Goal: Task Accomplishment & Management: Use online tool/utility

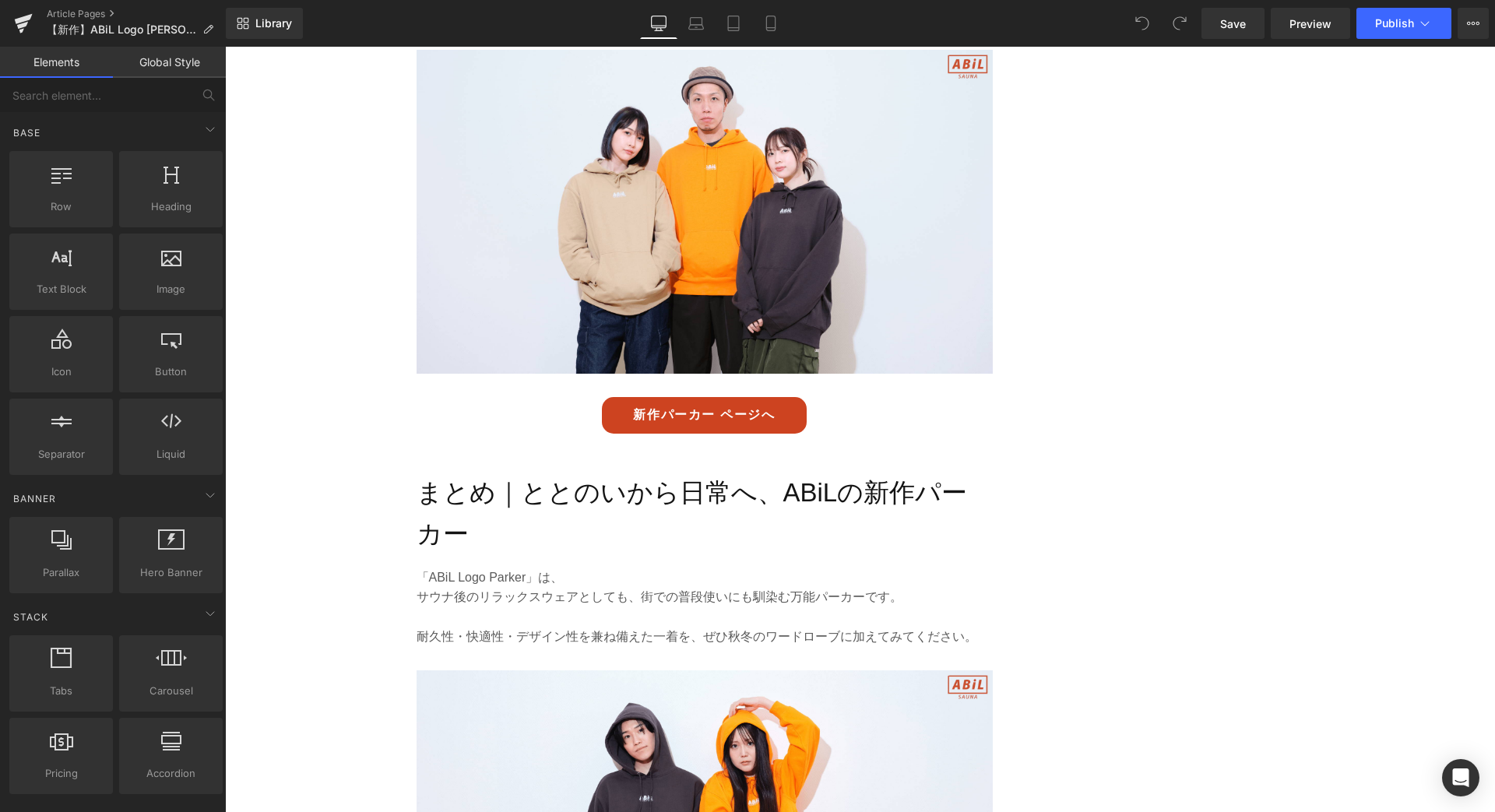
scroll to position [3842, 0]
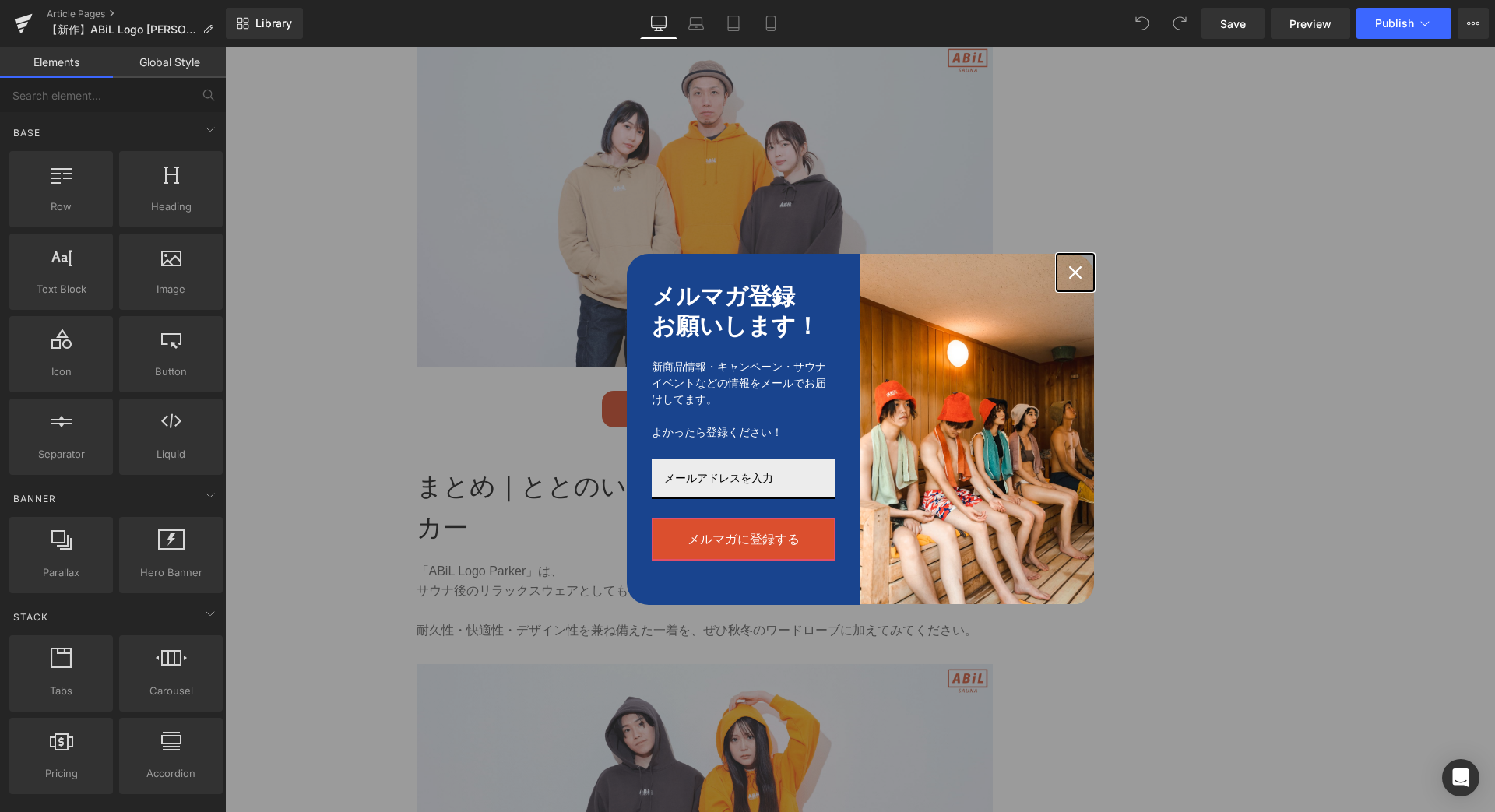
click at [1081, 274] on div "Close" at bounding box center [1075, 272] width 25 height 25
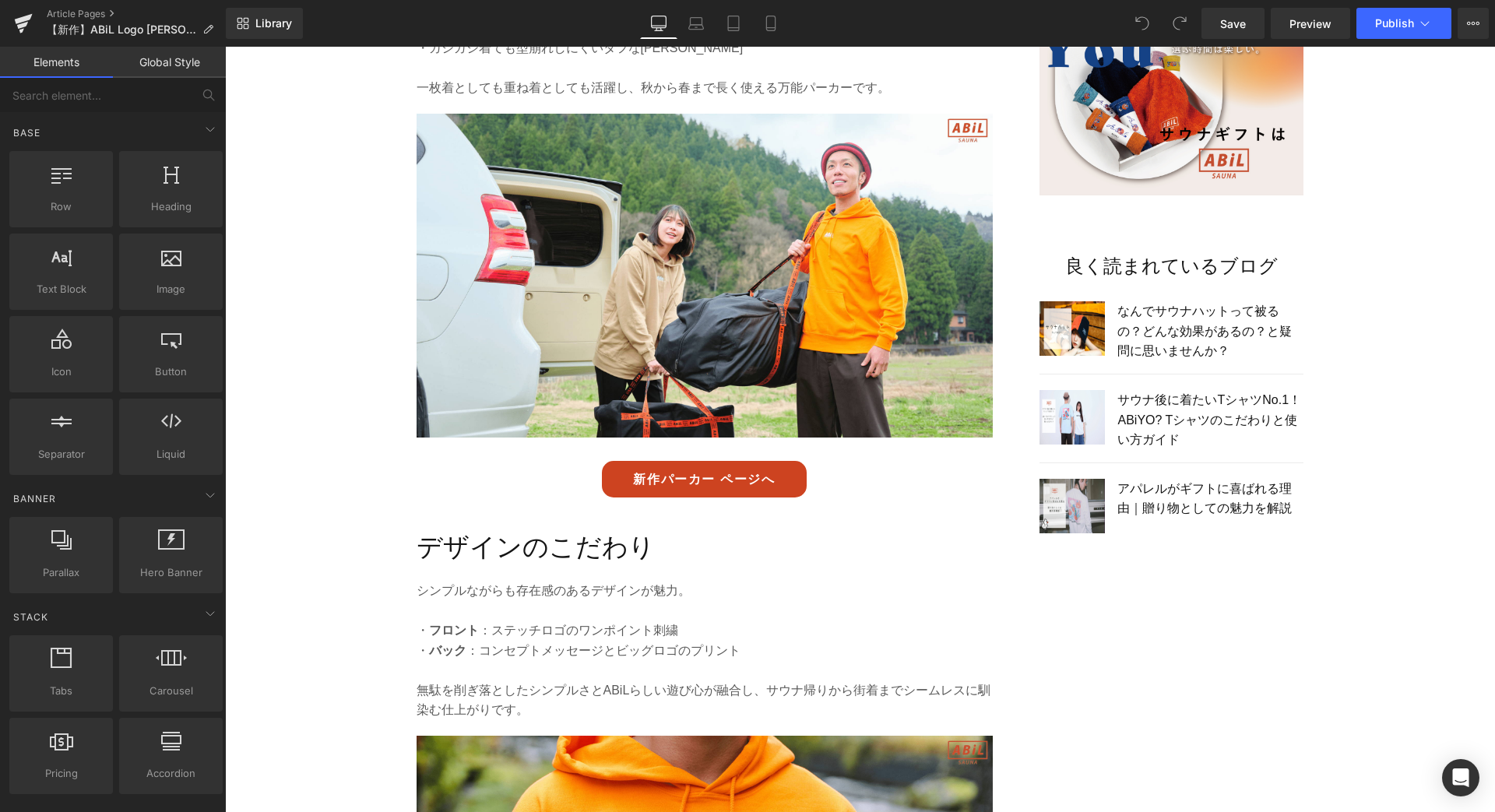
scroll to position [1234, 0]
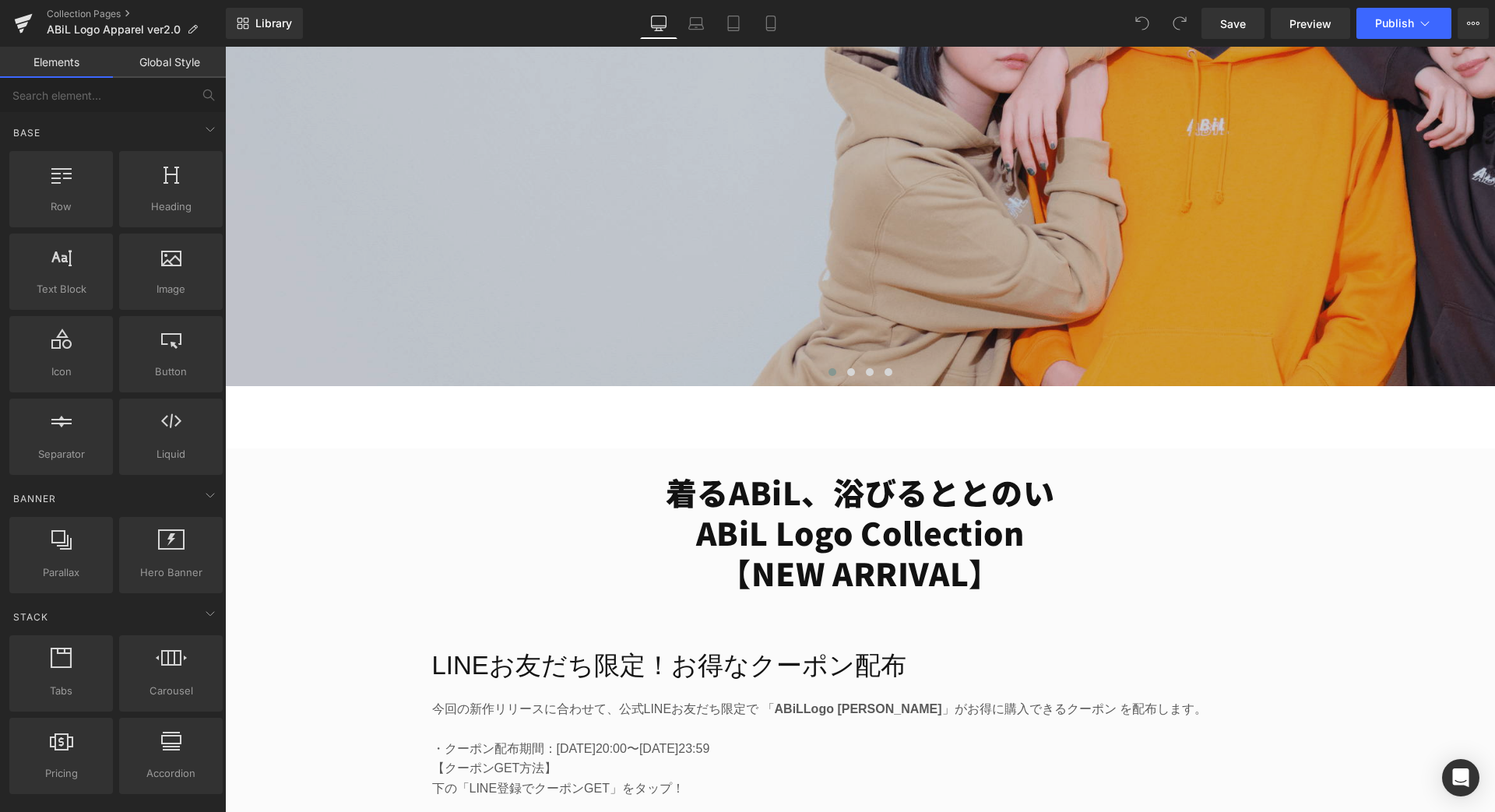
scroll to position [559, 0]
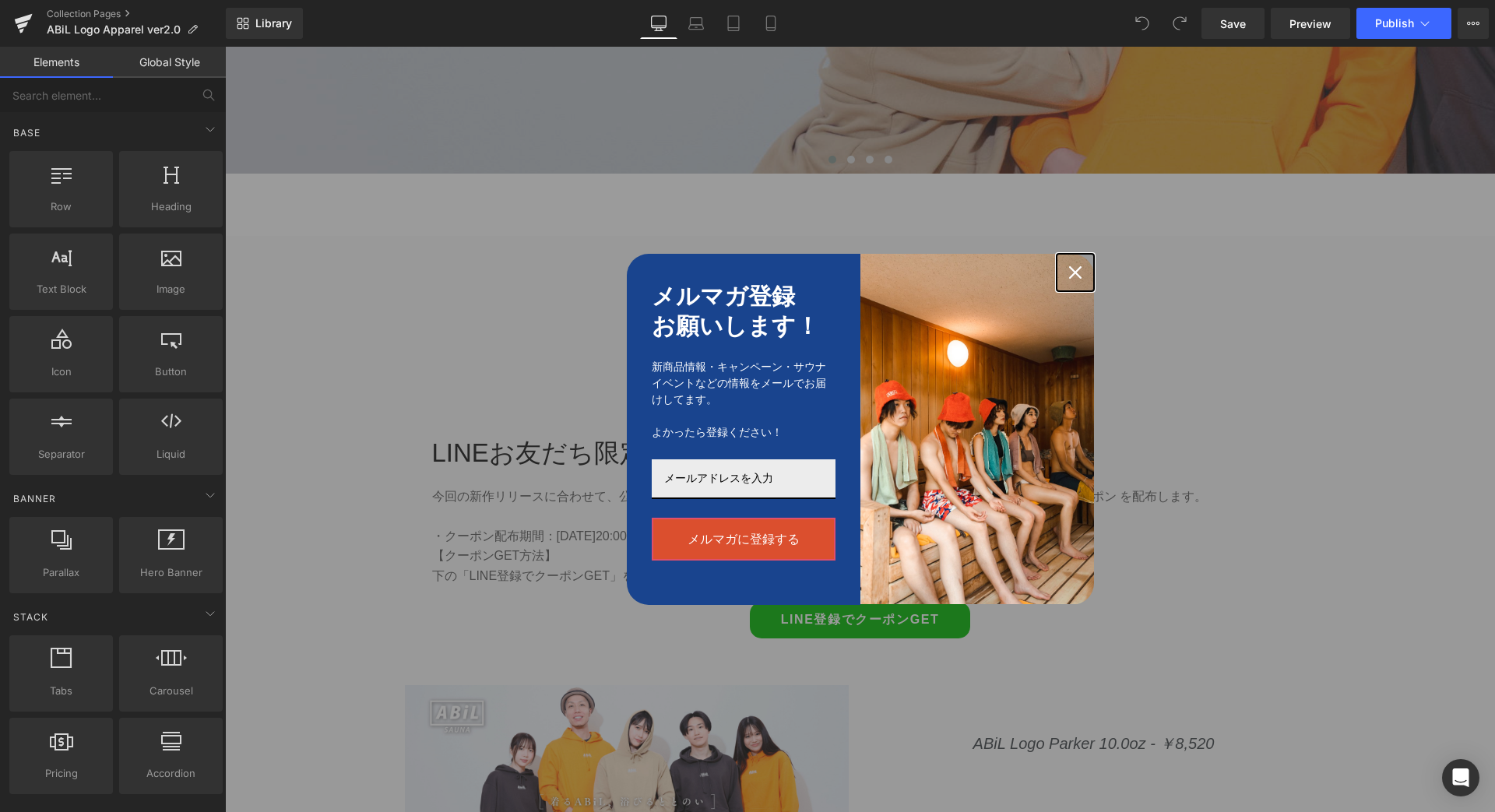
click at [1077, 267] on icon "close icon" at bounding box center [1075, 273] width 12 height 12
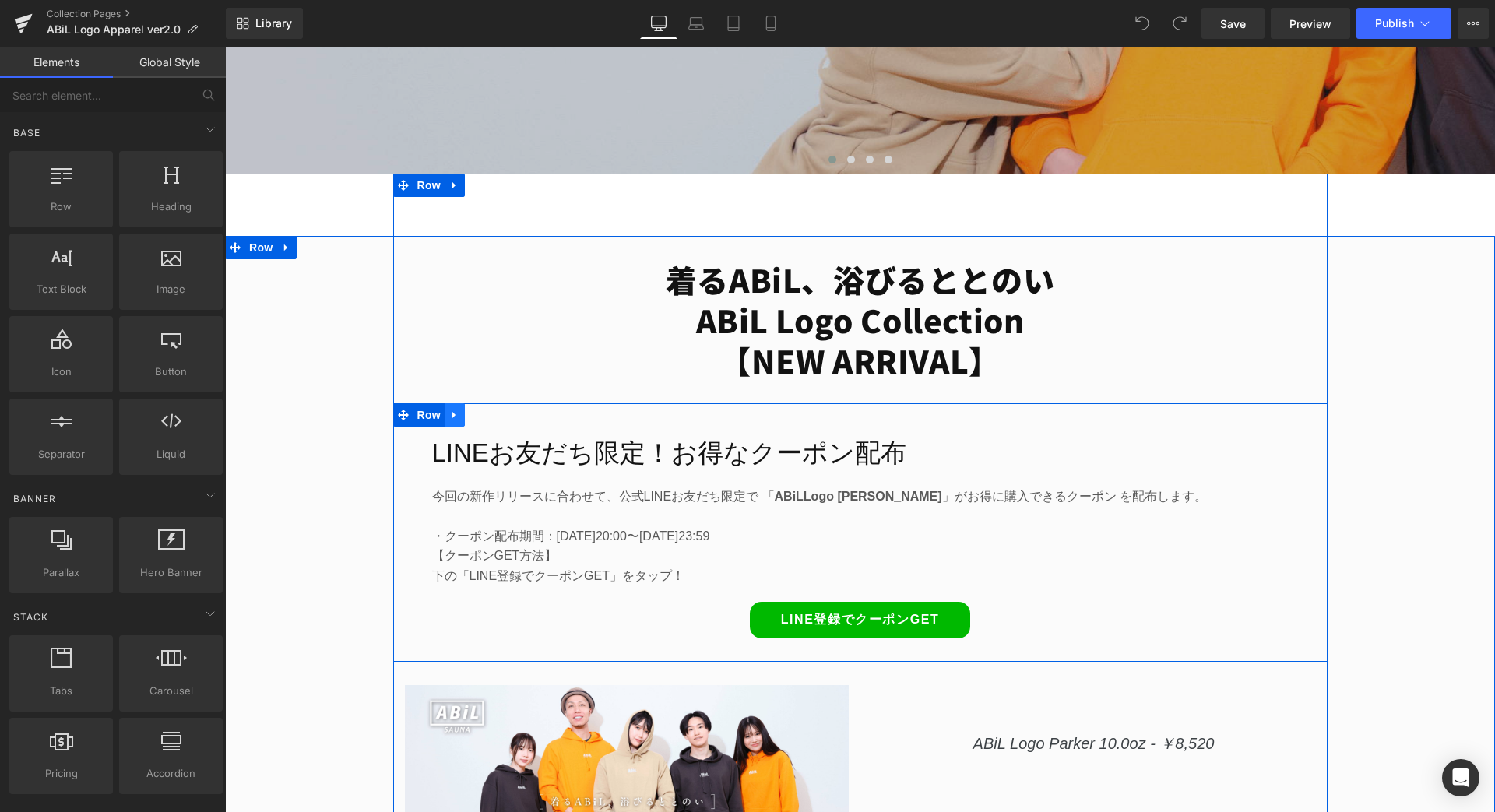
click at [458, 421] on link at bounding box center [455, 415] width 21 height 23
click at [493, 420] on link at bounding box center [495, 415] width 21 height 23
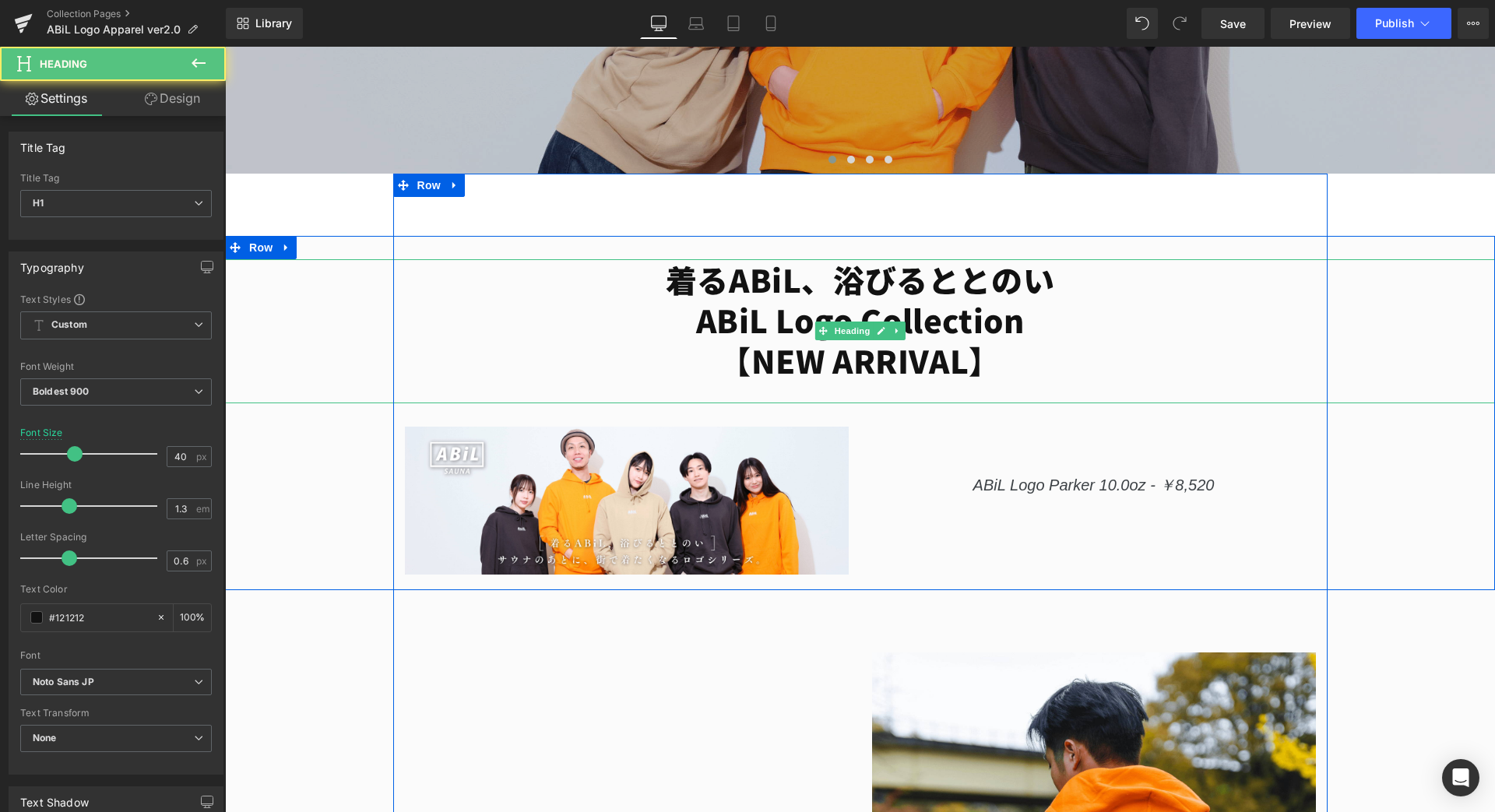
click at [974, 357] on h1 "ABiL Logo Collection 【NEW ARRIVAL】" at bounding box center [860, 341] width 1270 height 81
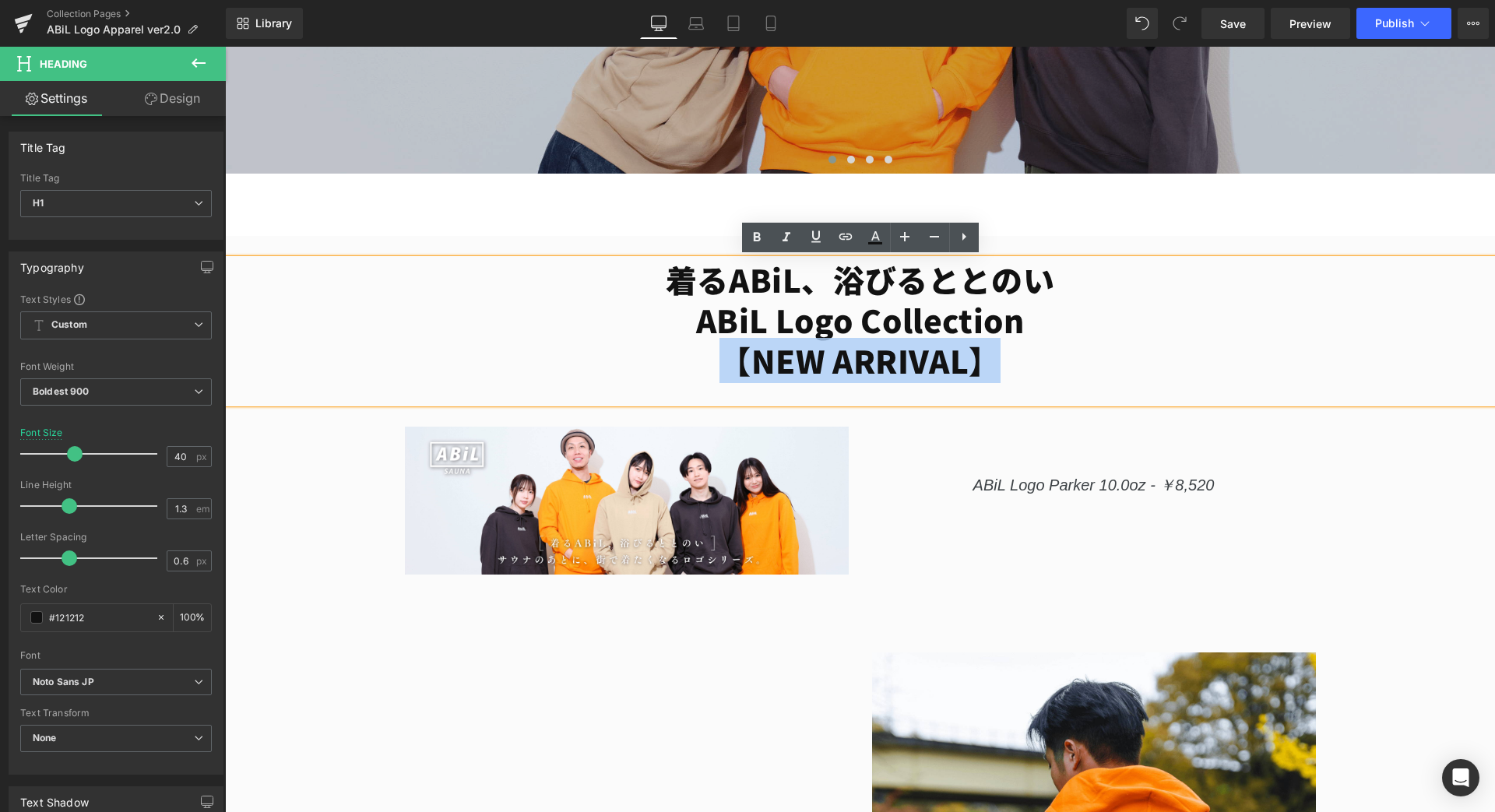
drag, startPoint x: 999, startPoint y: 360, endPoint x: 714, endPoint y: 353, distance: 285.1
click at [714, 353] on h1 "ABiL Logo Collection 【NEW ARRIVAL】" at bounding box center [860, 341] width 1270 height 81
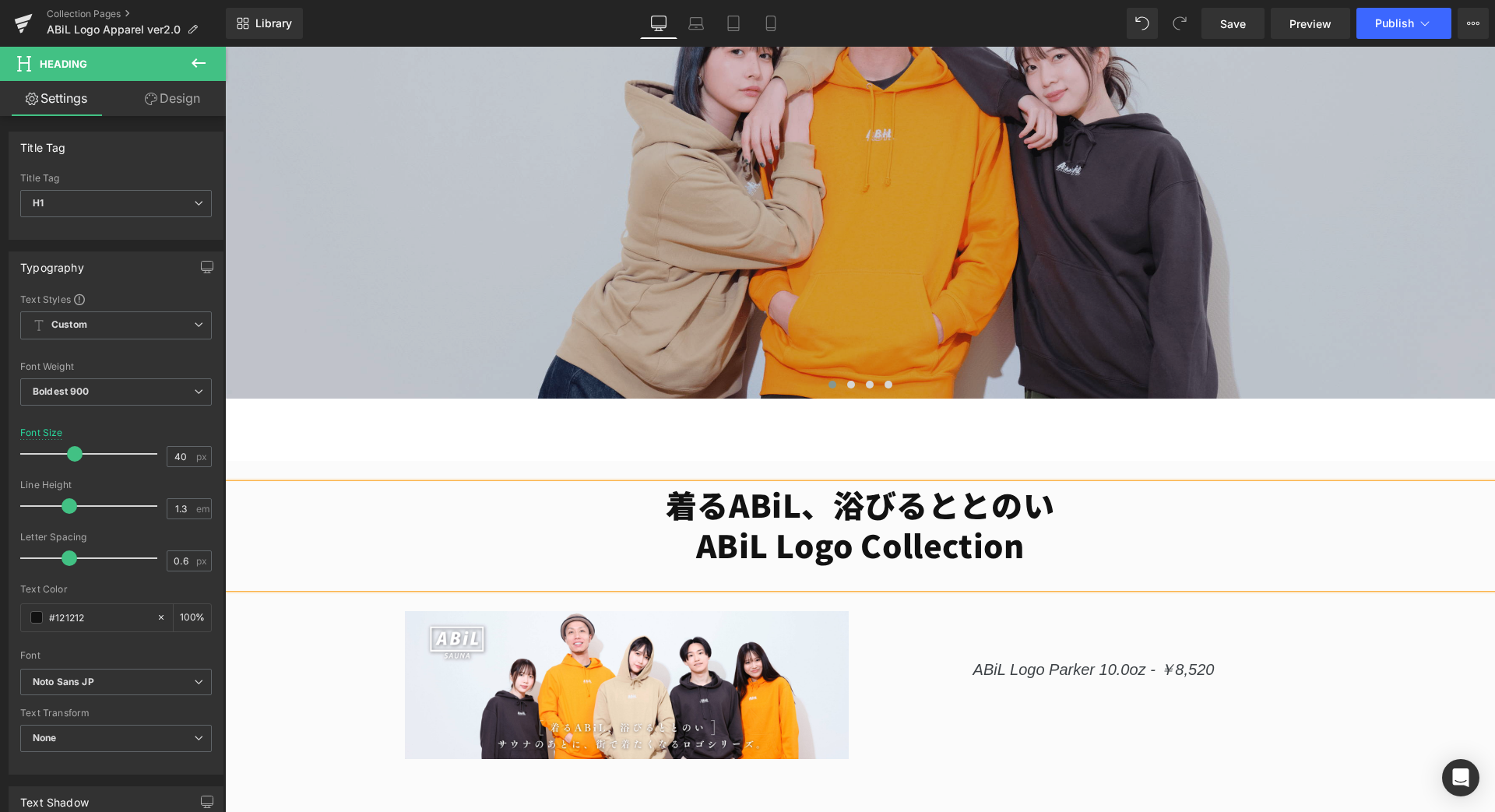
scroll to position [366, 0]
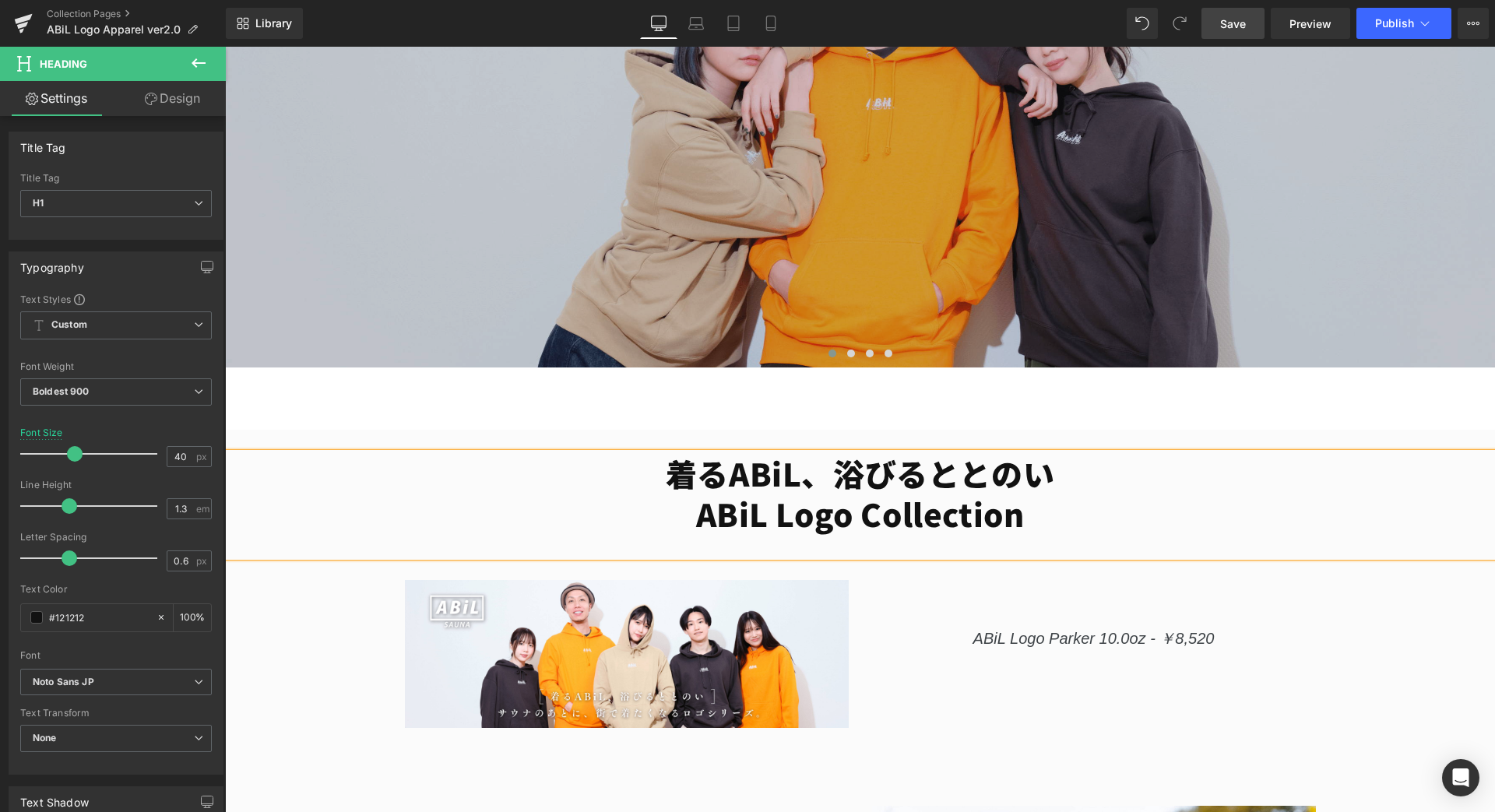
click at [1252, 25] on link "Save" at bounding box center [1233, 23] width 63 height 31
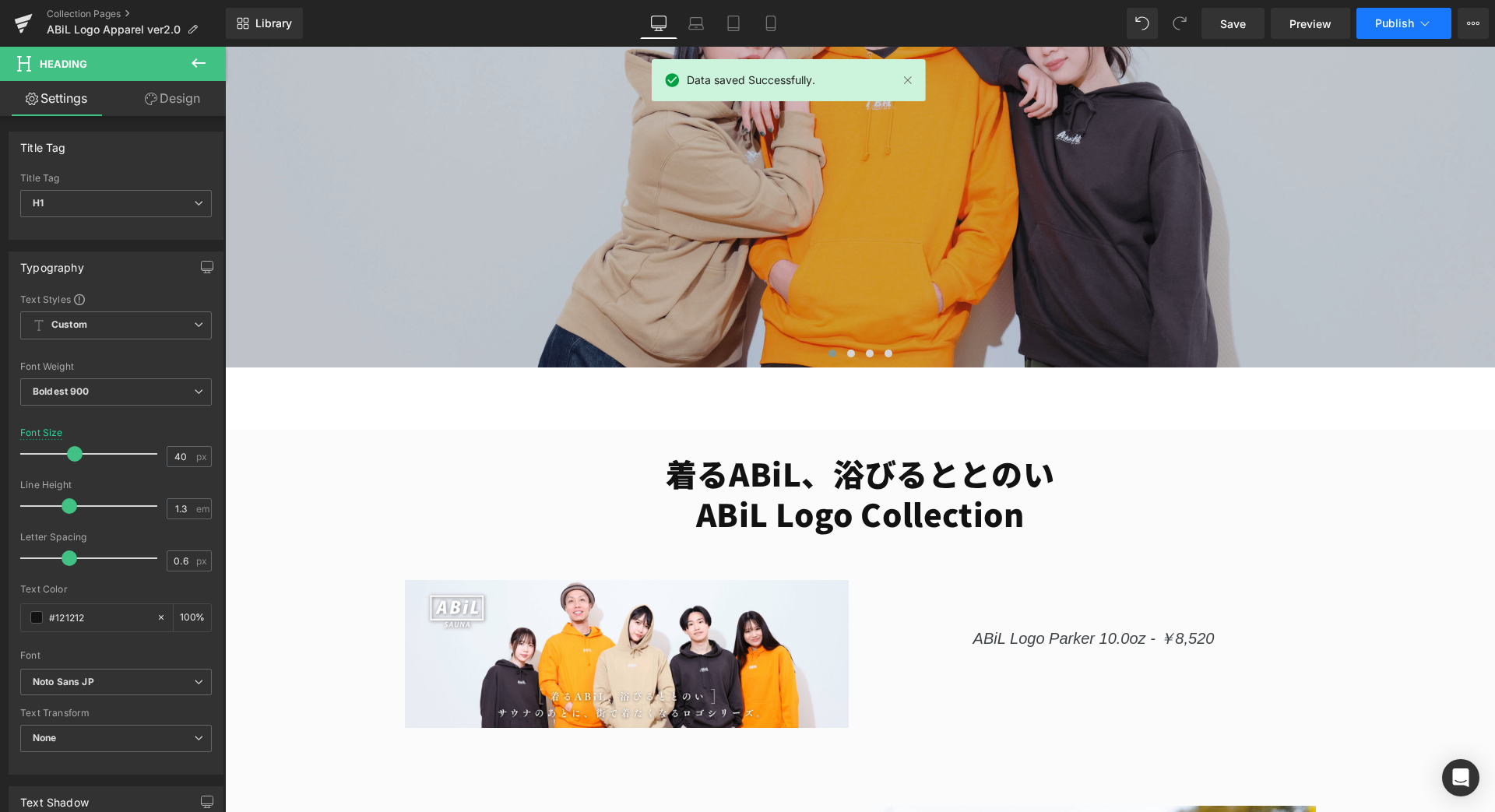
click at [1418, 38] on button "Publish" at bounding box center [1404, 23] width 95 height 31
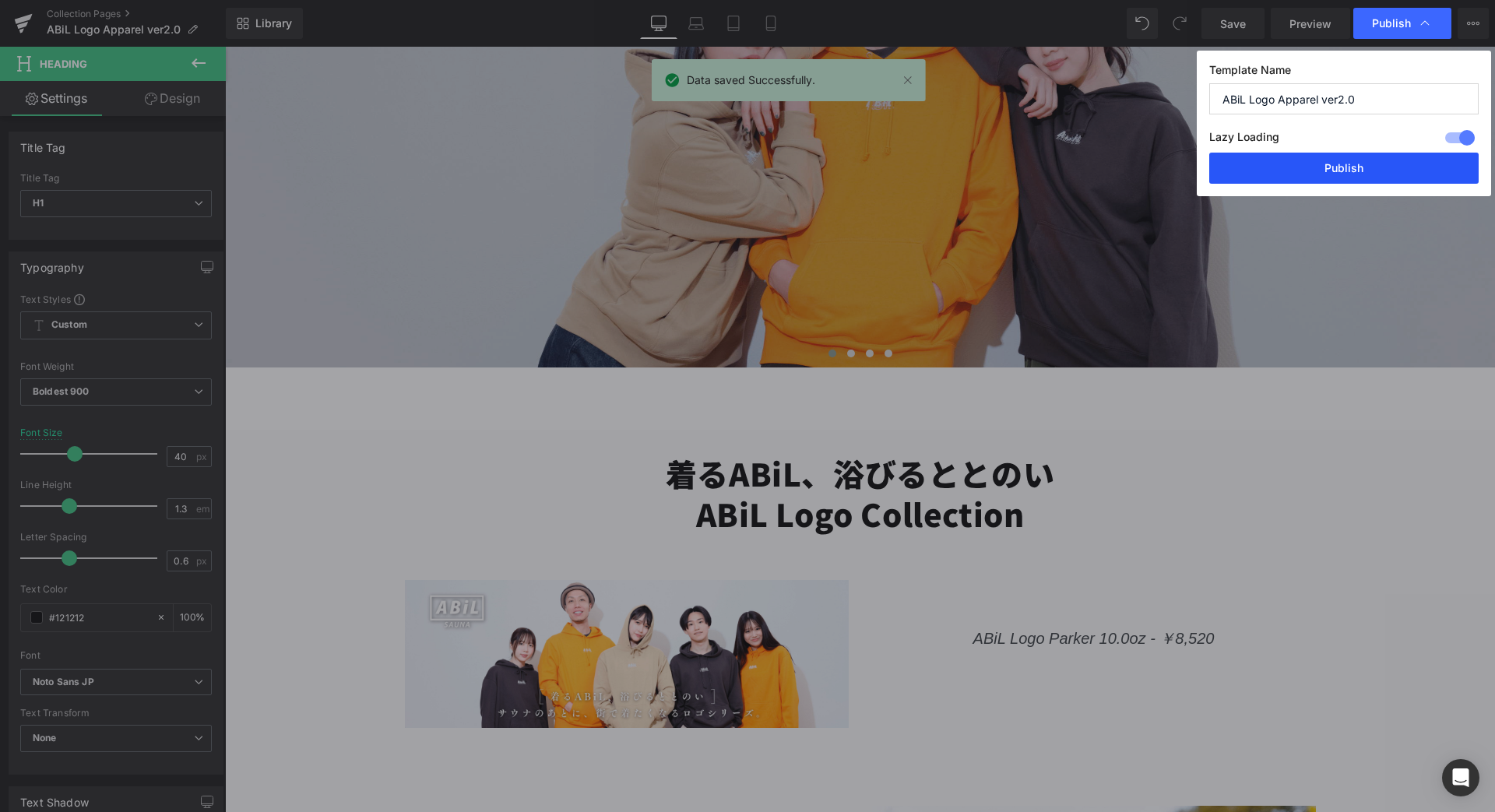
click at [1334, 169] on button "Publish" at bounding box center [1344, 168] width 269 height 31
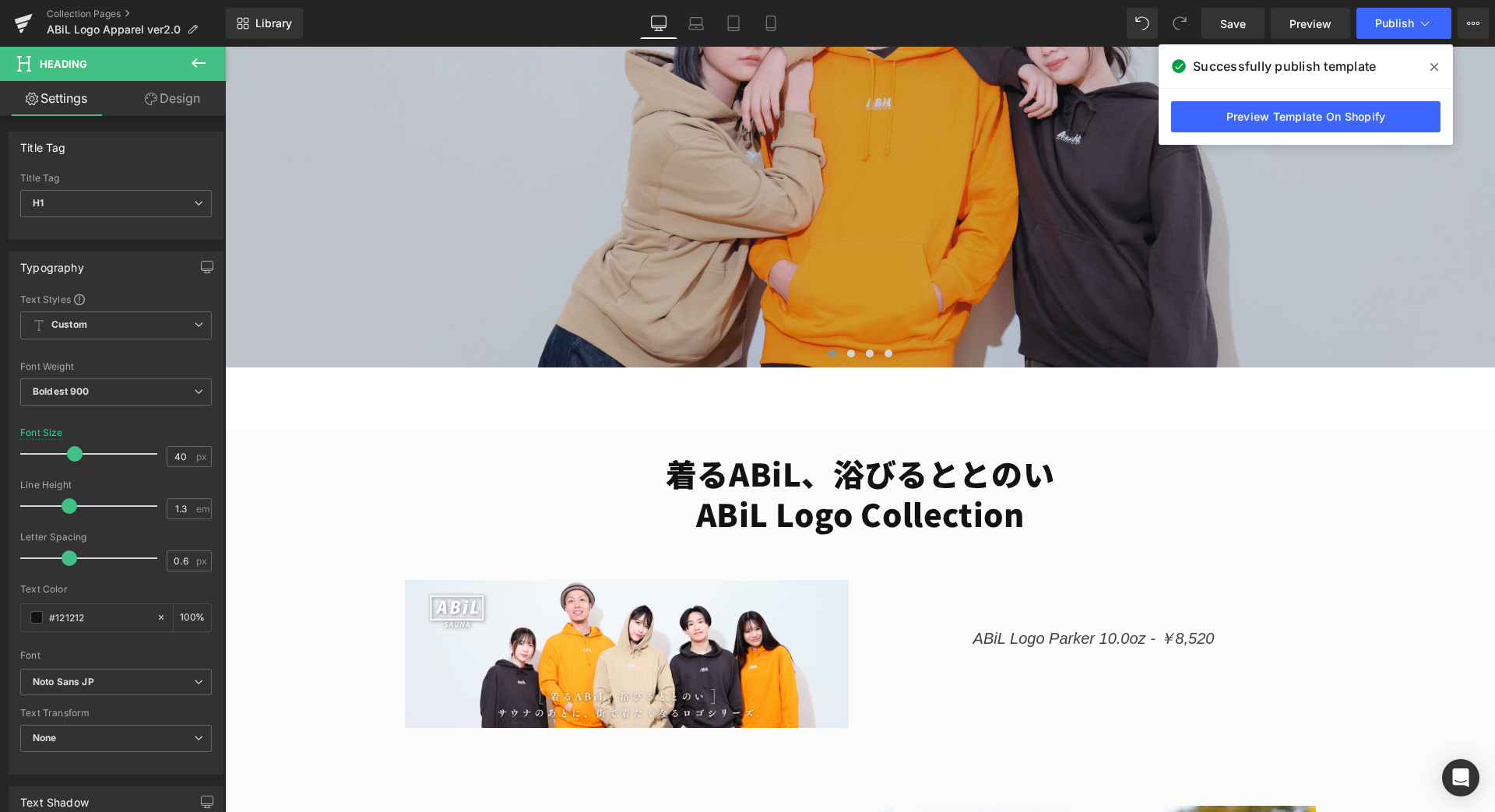
click at [1433, 71] on icon at bounding box center [1434, 67] width 8 height 12
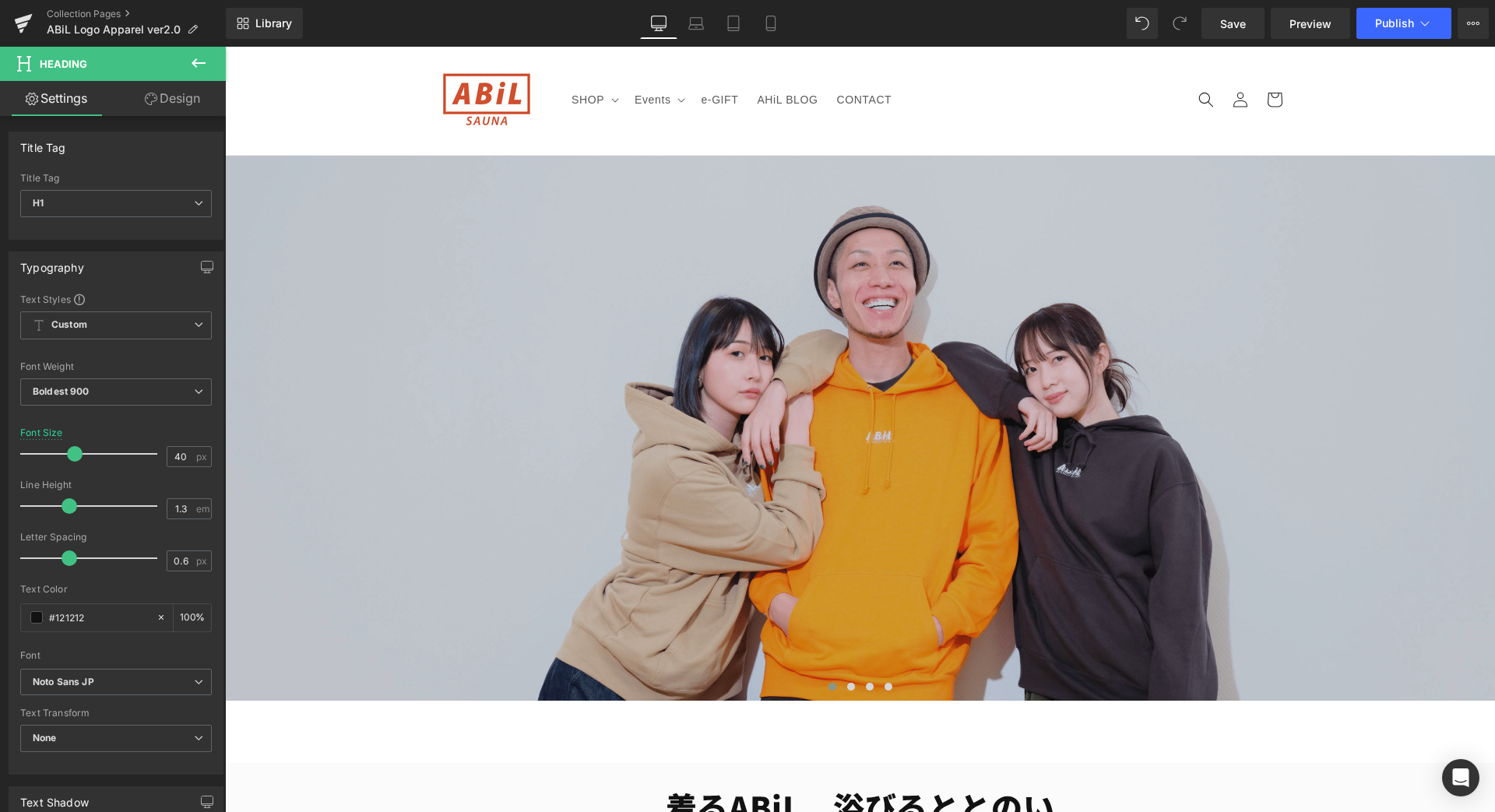
scroll to position [0, 0]
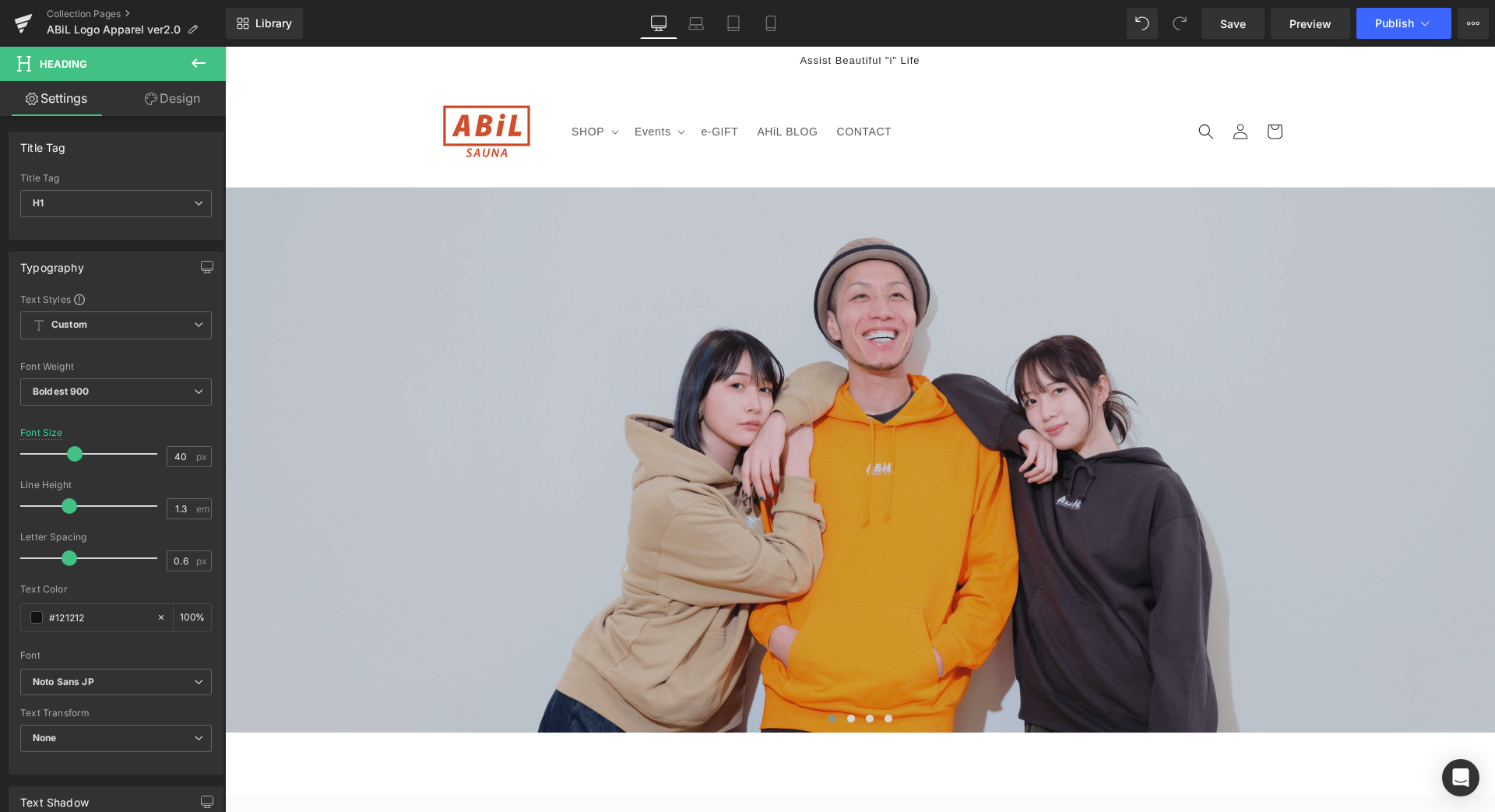
click at [205, 54] on icon at bounding box center [199, 63] width 19 height 19
